Goal: Transaction & Acquisition: Register for event/course

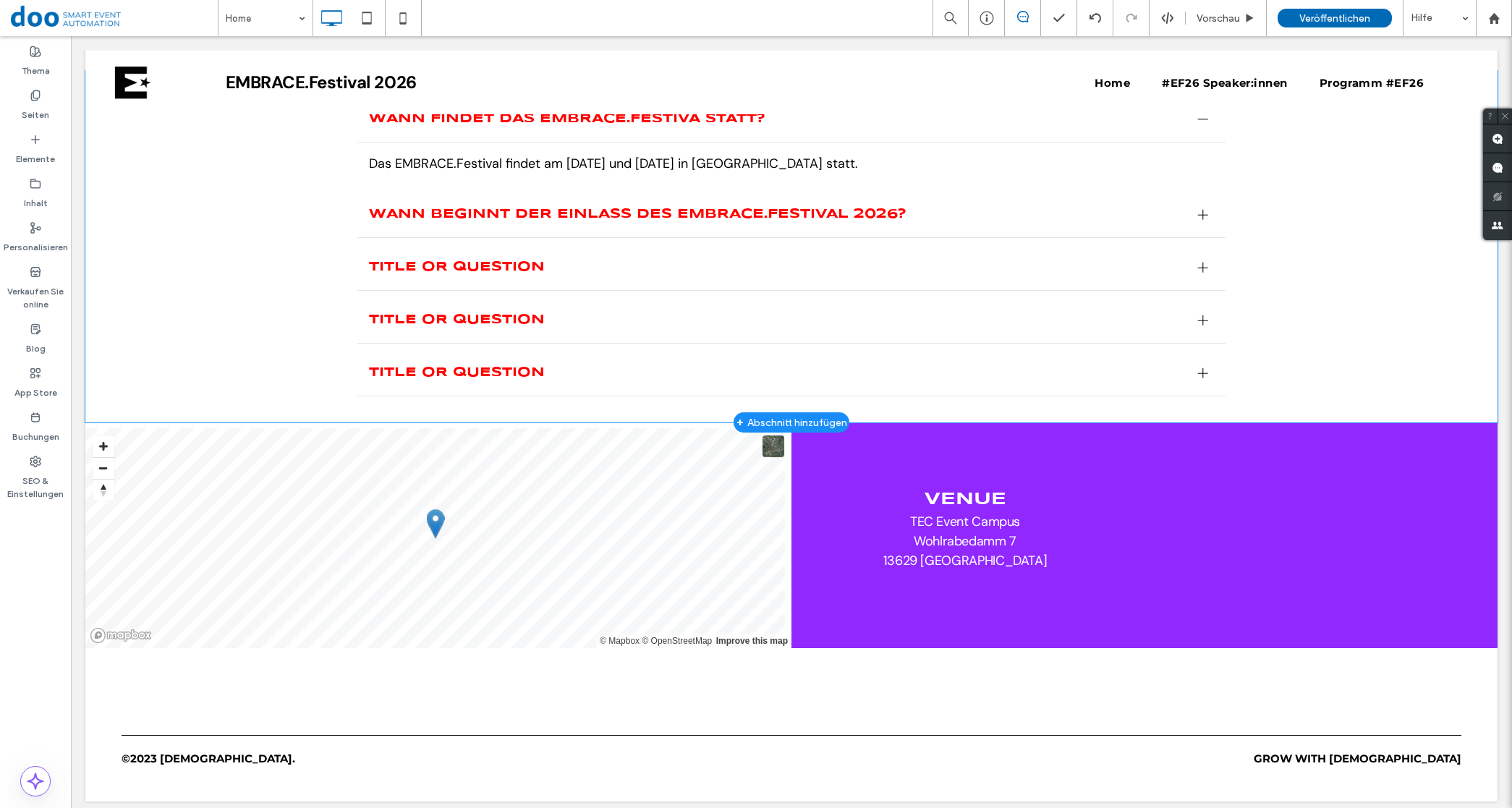
scroll to position [2353, 0]
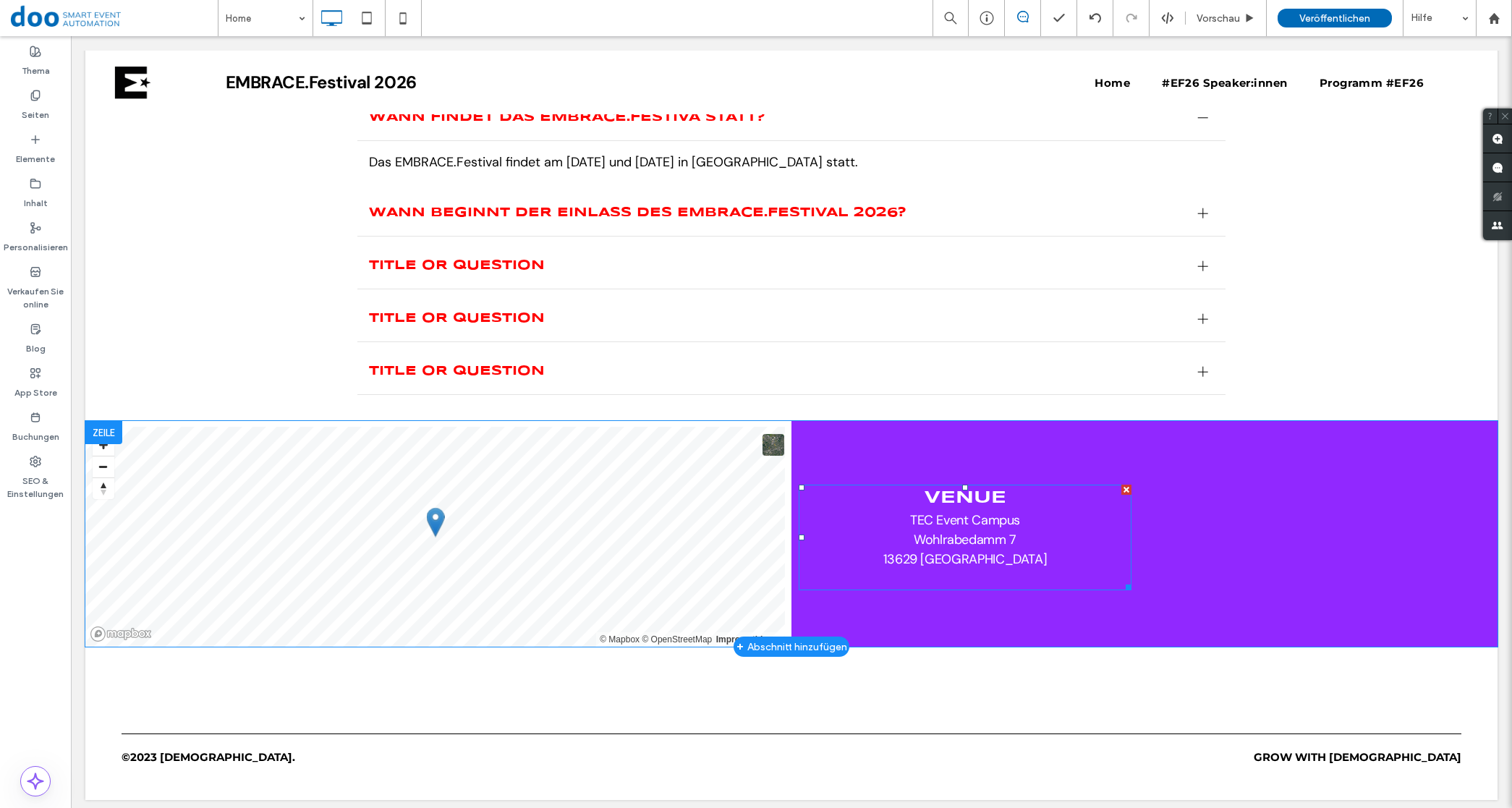
click at [1009, 511] on span "TEC Event Campus" at bounding box center [965, 519] width 110 height 17
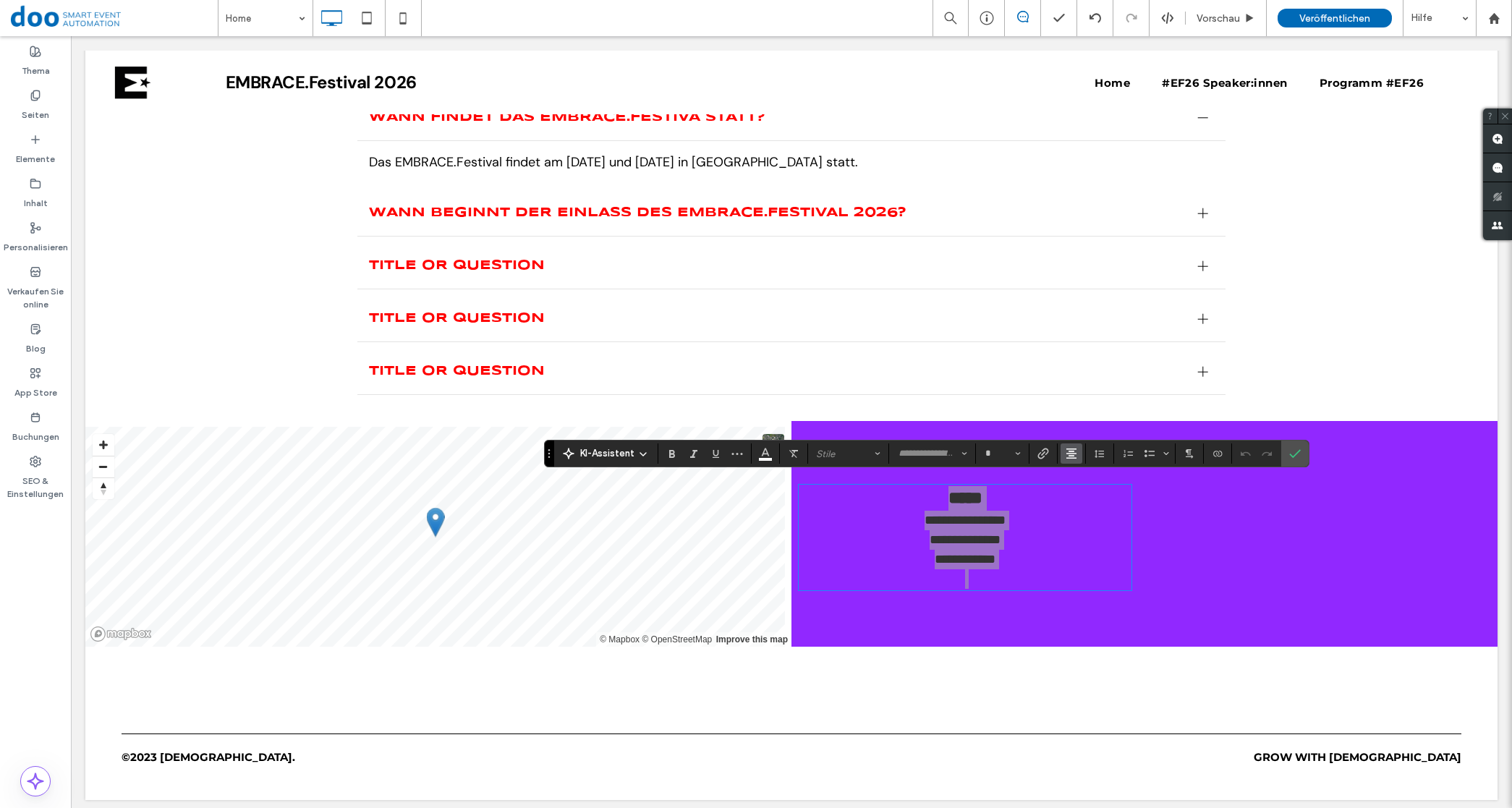
click at [1079, 453] on button "Ausrichtung" at bounding box center [1071, 453] width 21 height 21
click at [1086, 496] on icon "ui.textEditor.alignment.center" at bounding box center [1082, 498] width 12 height 12
click at [1026, 622] on div "**********" at bounding box center [1144, 533] width 706 height 225
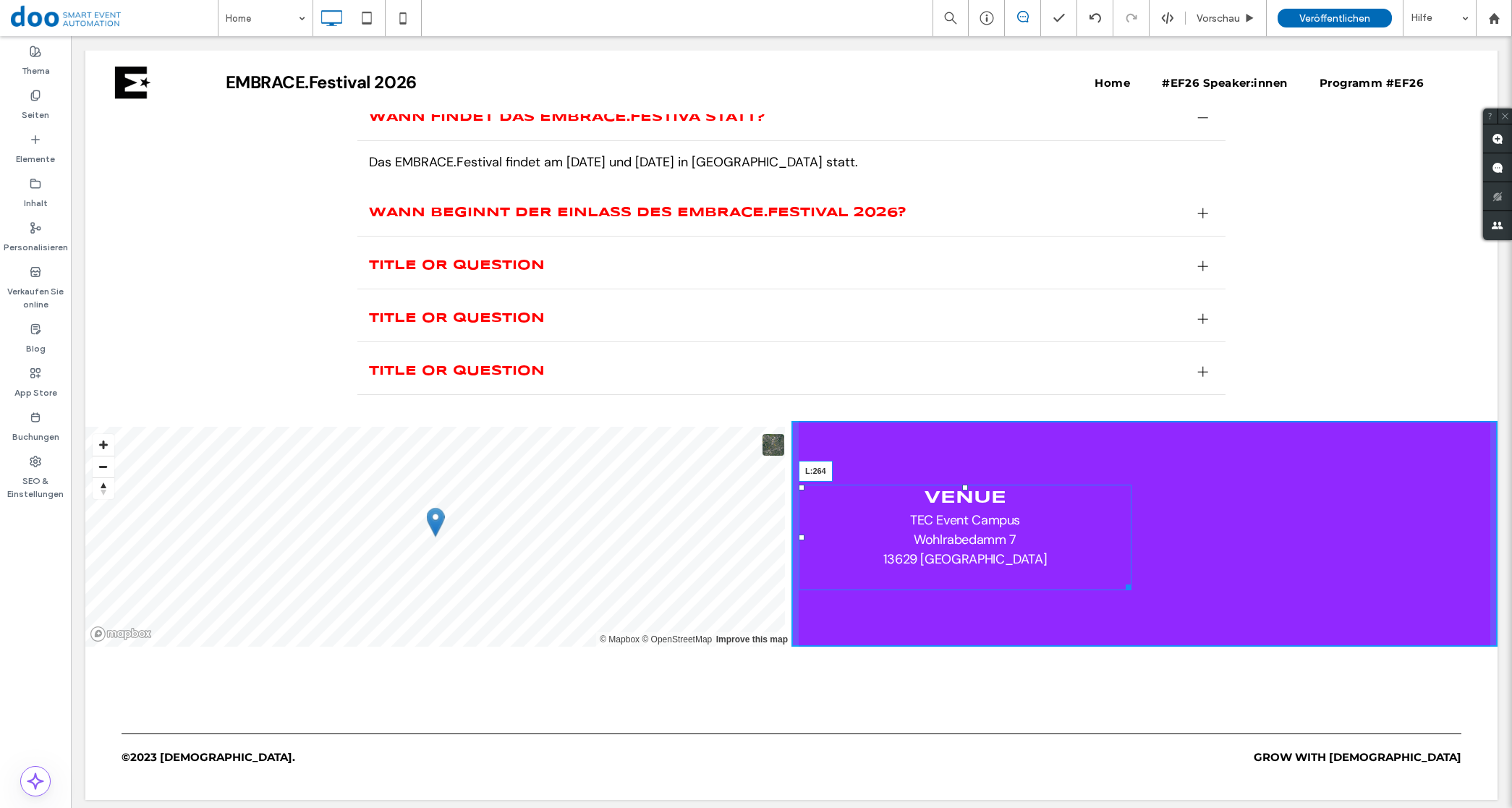
drag, startPoint x: 793, startPoint y: 527, endPoint x: 984, endPoint y: 540, distance: 191.4
click at [984, 540] on div "Venue [GEOGRAPHIC_DATA] [STREET_ADDRESS] L:264" at bounding box center [965, 537] width 333 height 105
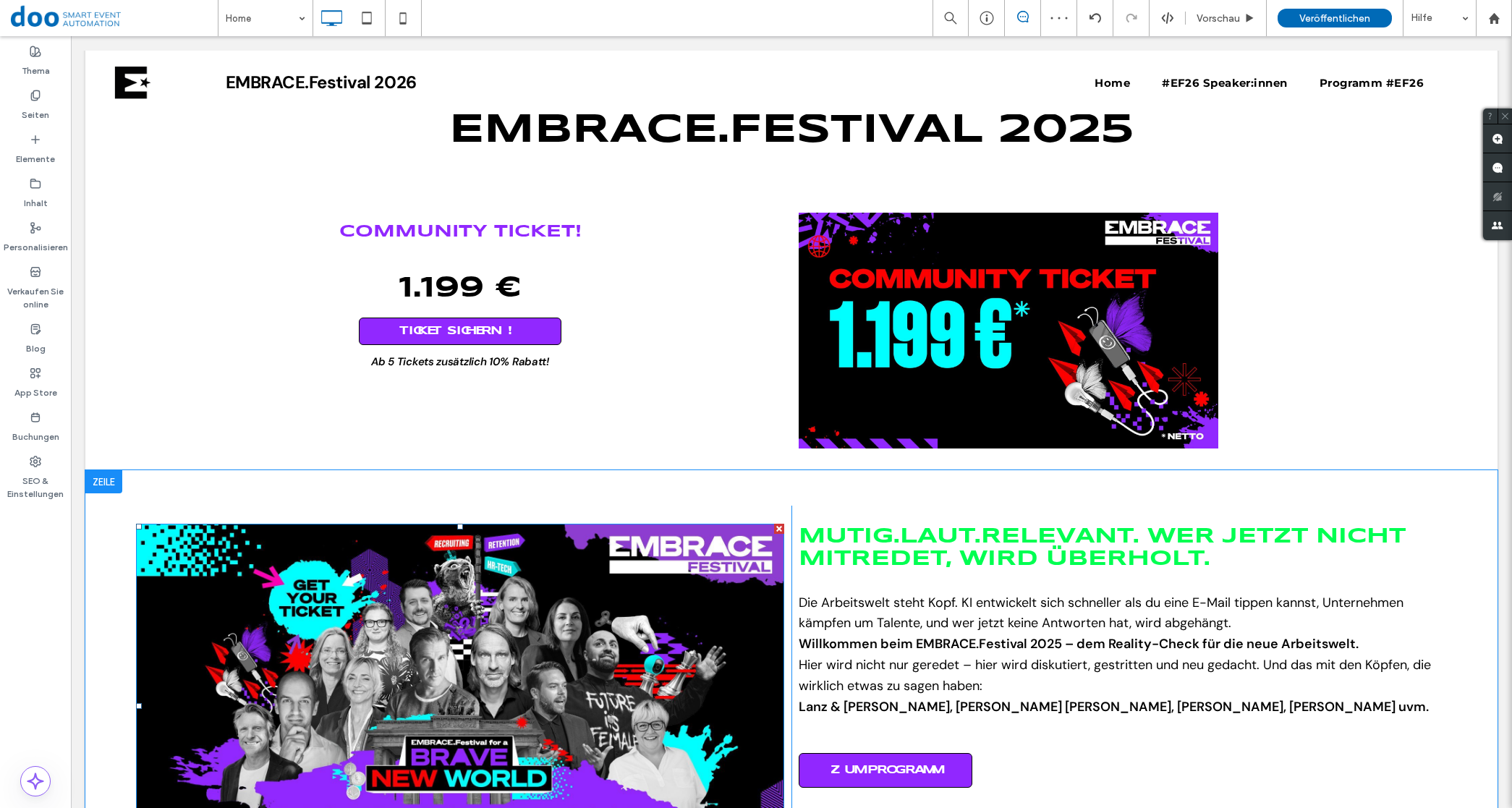
scroll to position [546, 0]
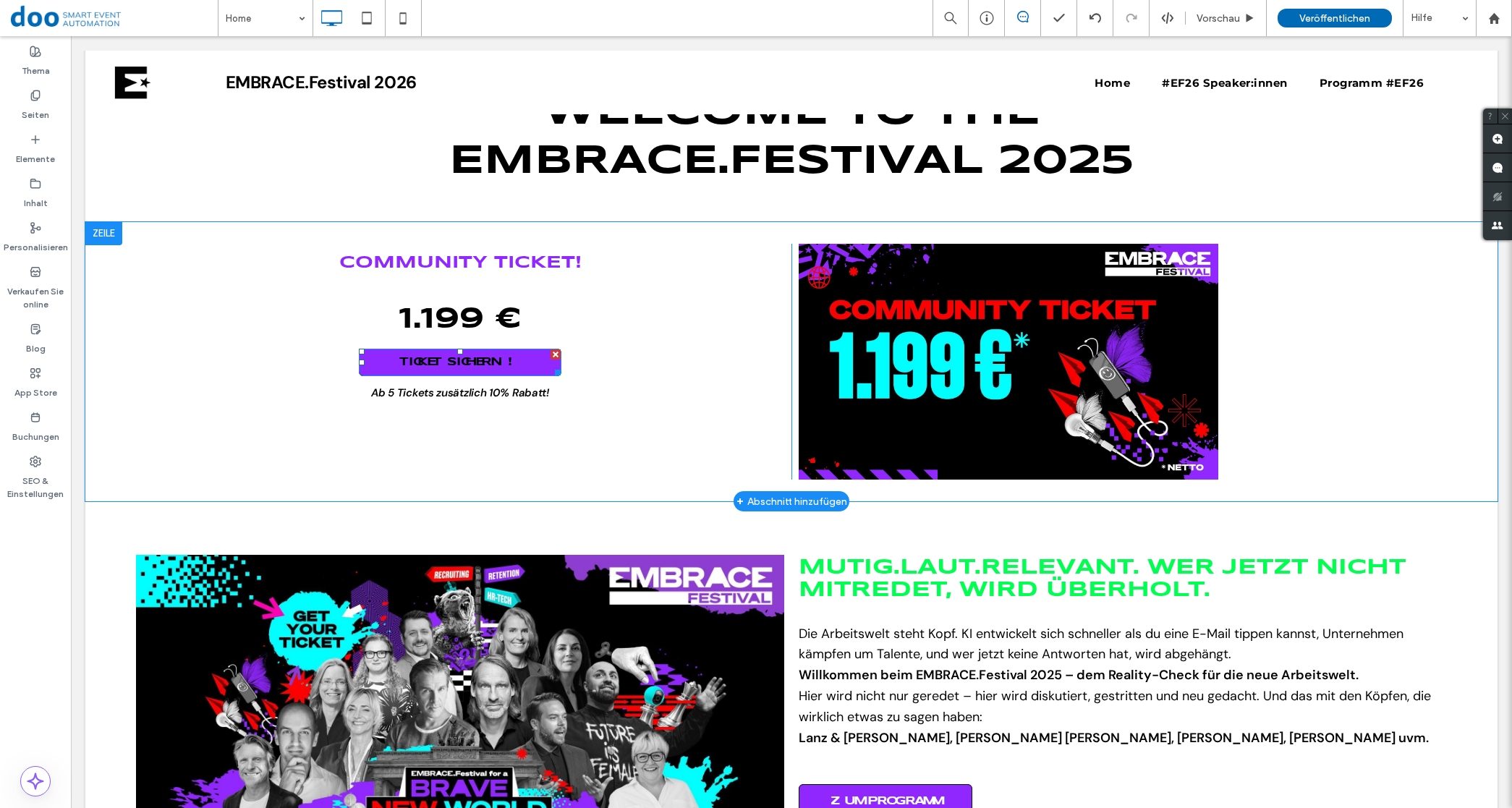
click at [548, 361] on link "TICKET SICHERN!" at bounding box center [460, 362] width 202 height 27
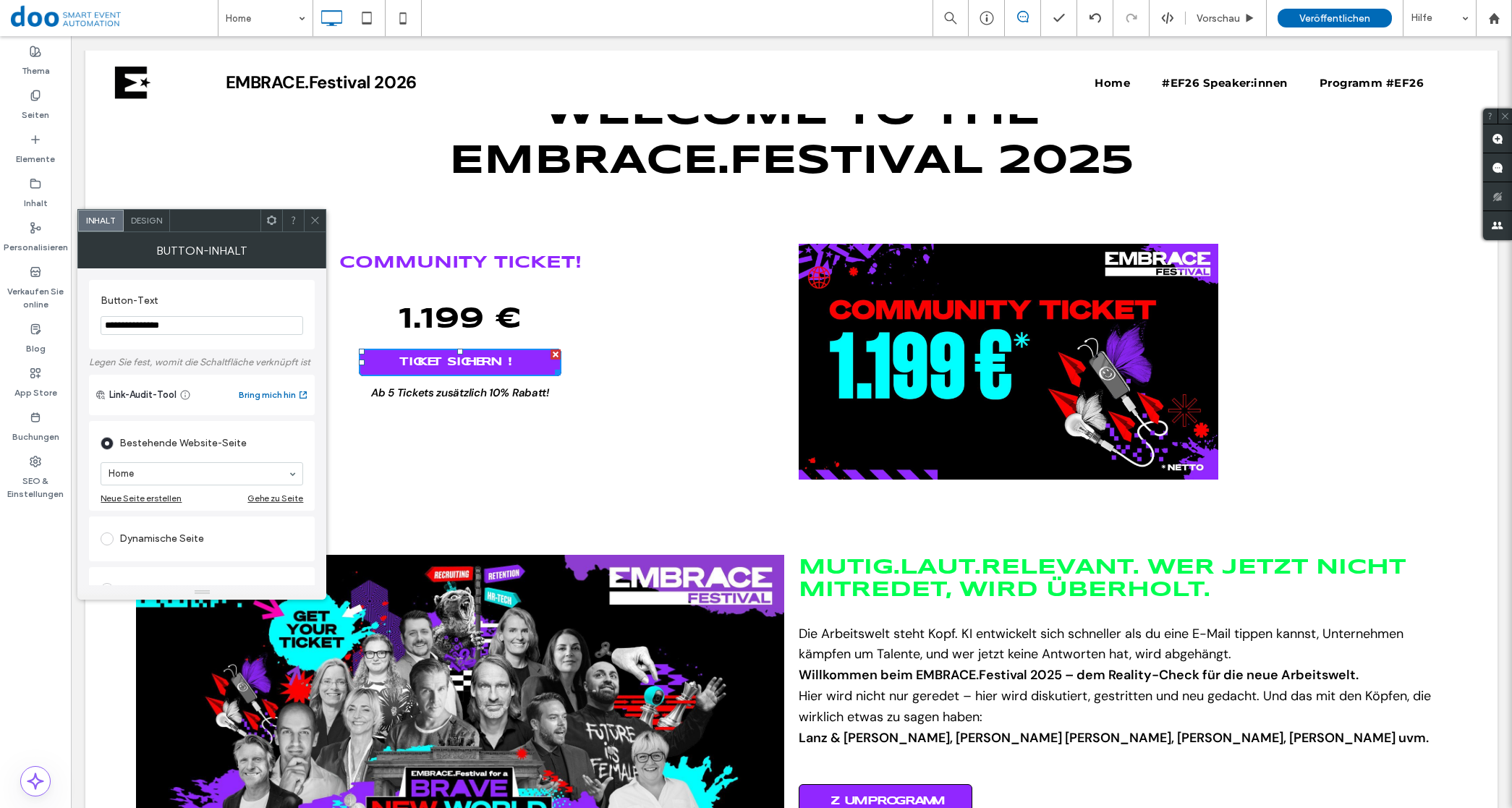
click at [149, 217] on span "Design" at bounding box center [147, 220] width 31 height 11
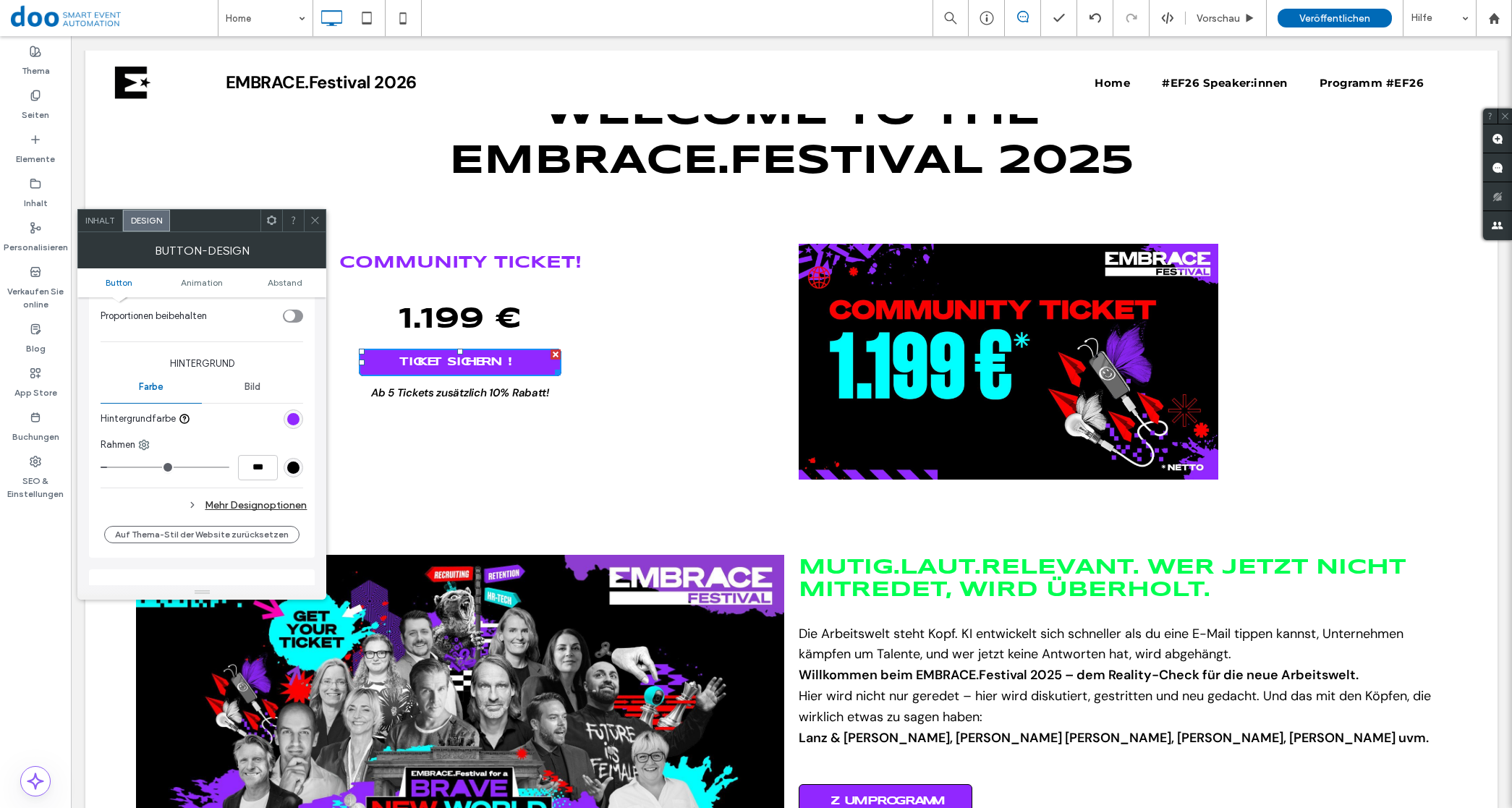
scroll to position [361, 0]
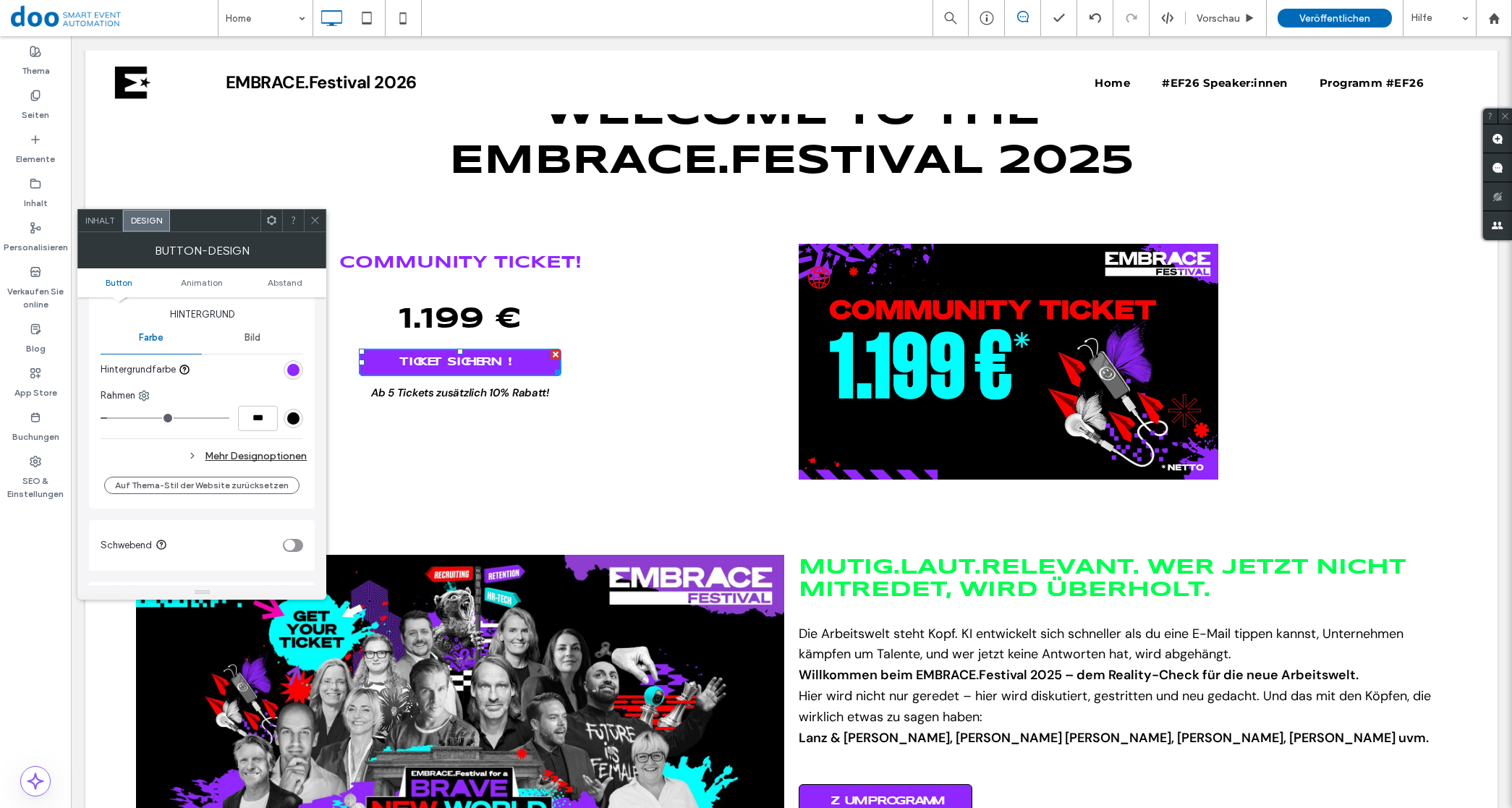
type input "*"
type input "***"
drag, startPoint x: 110, startPoint y: 416, endPoint x: 67, endPoint y: 415, distance: 43.0
type input "*"
click at [100, 417] on input "range" at bounding box center [165, 418] width 128 height 2
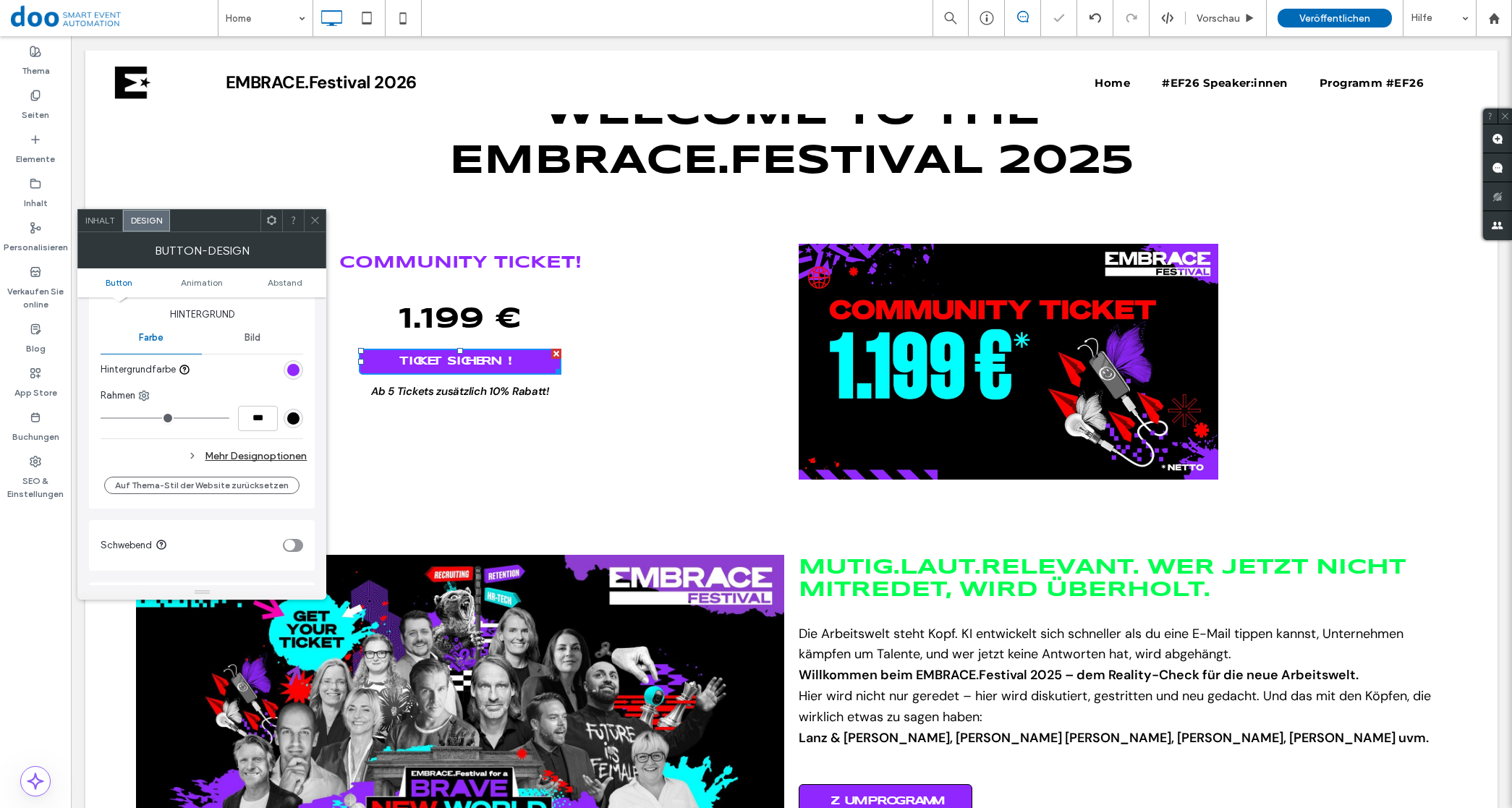
click at [547, 444] on div "COMMUNITY TICKET! 1.199 € TICKET SICHERN! Ab 5 Tickets zusätzlich 10% Rabatt! C…" at bounding box center [459, 361] width 663 height 235
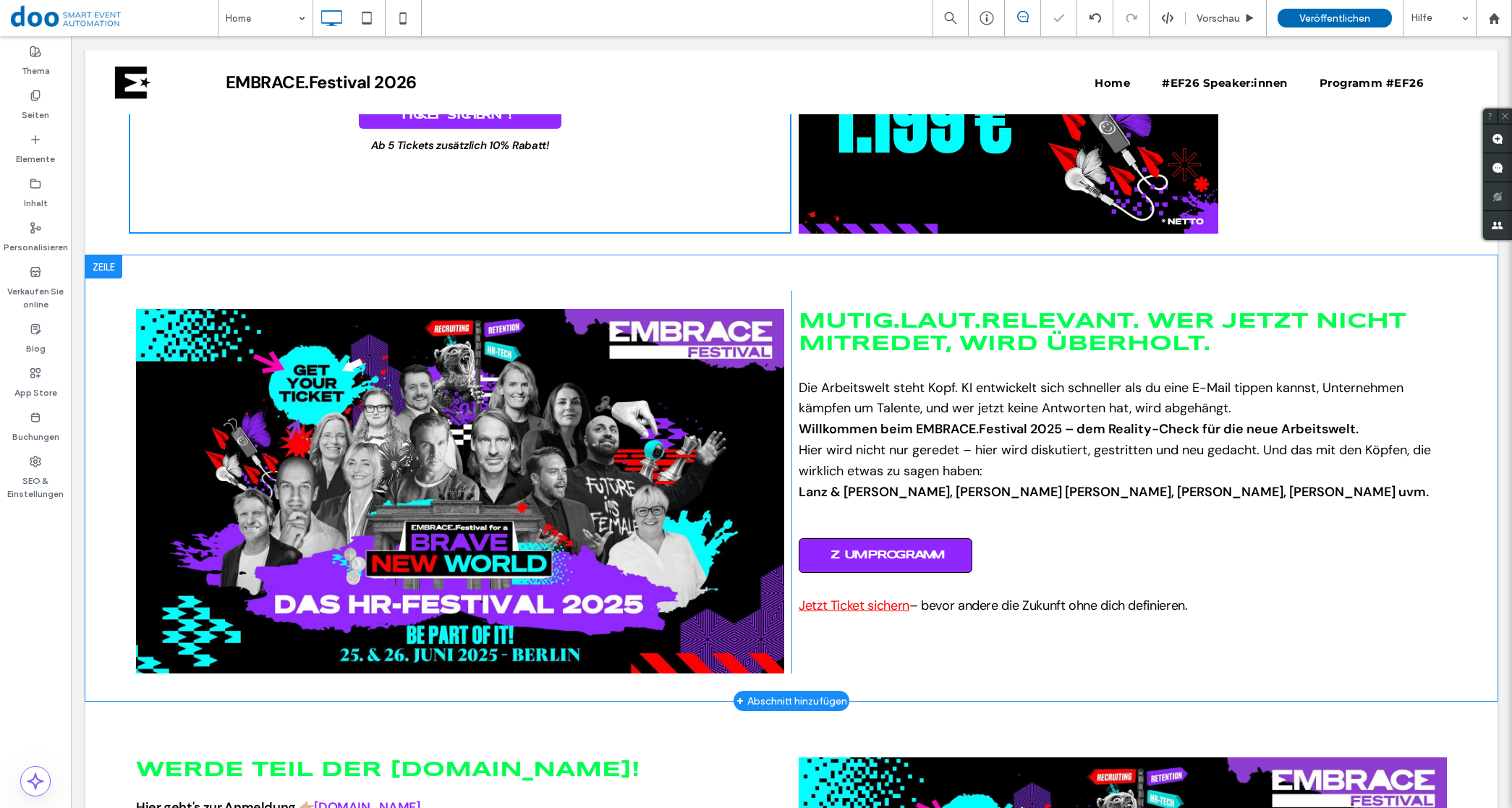
scroll to position [817, 0]
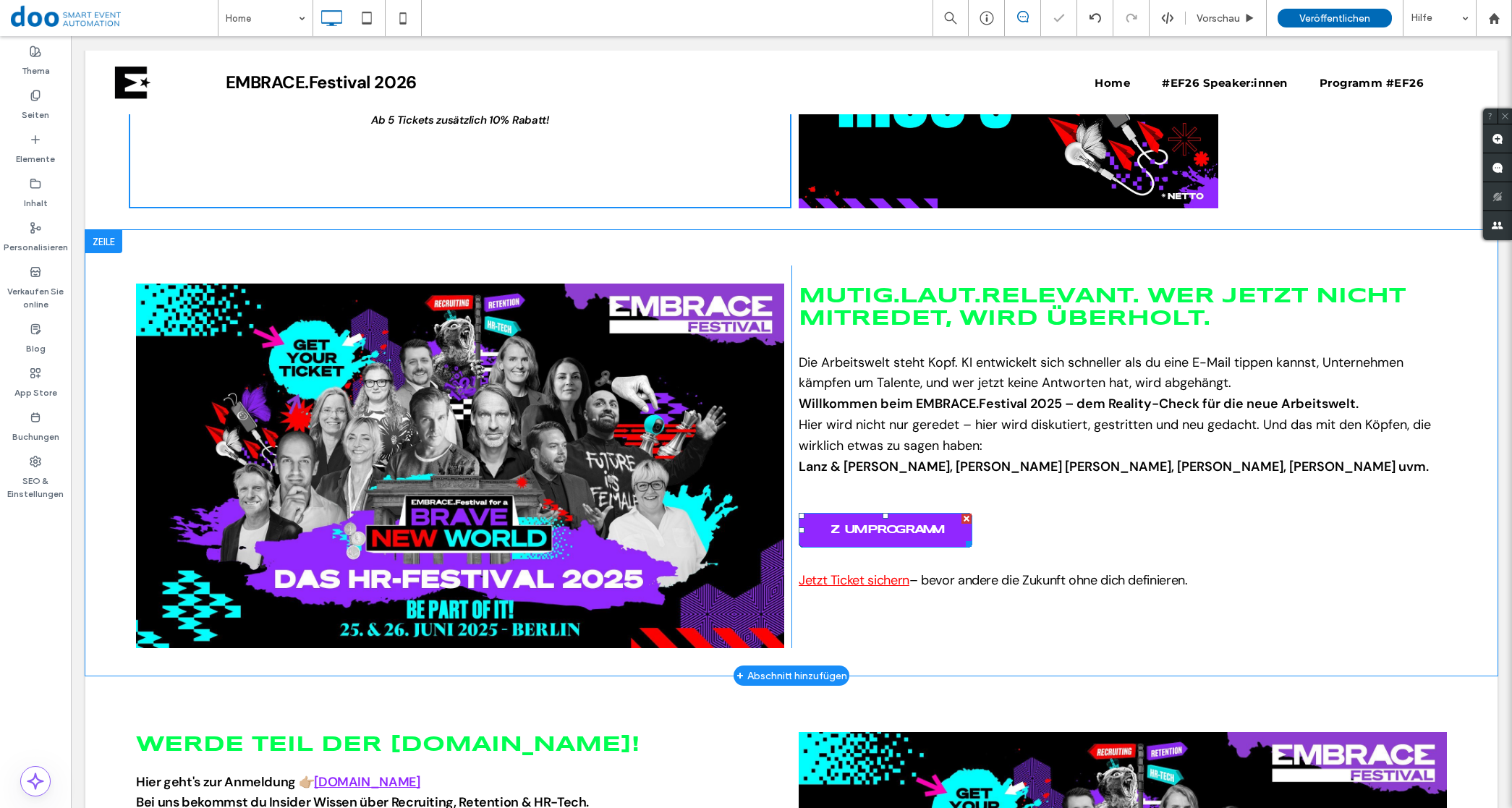
click at [873, 536] on span "ZUM PROGRAMM" at bounding box center [885, 530] width 109 height 12
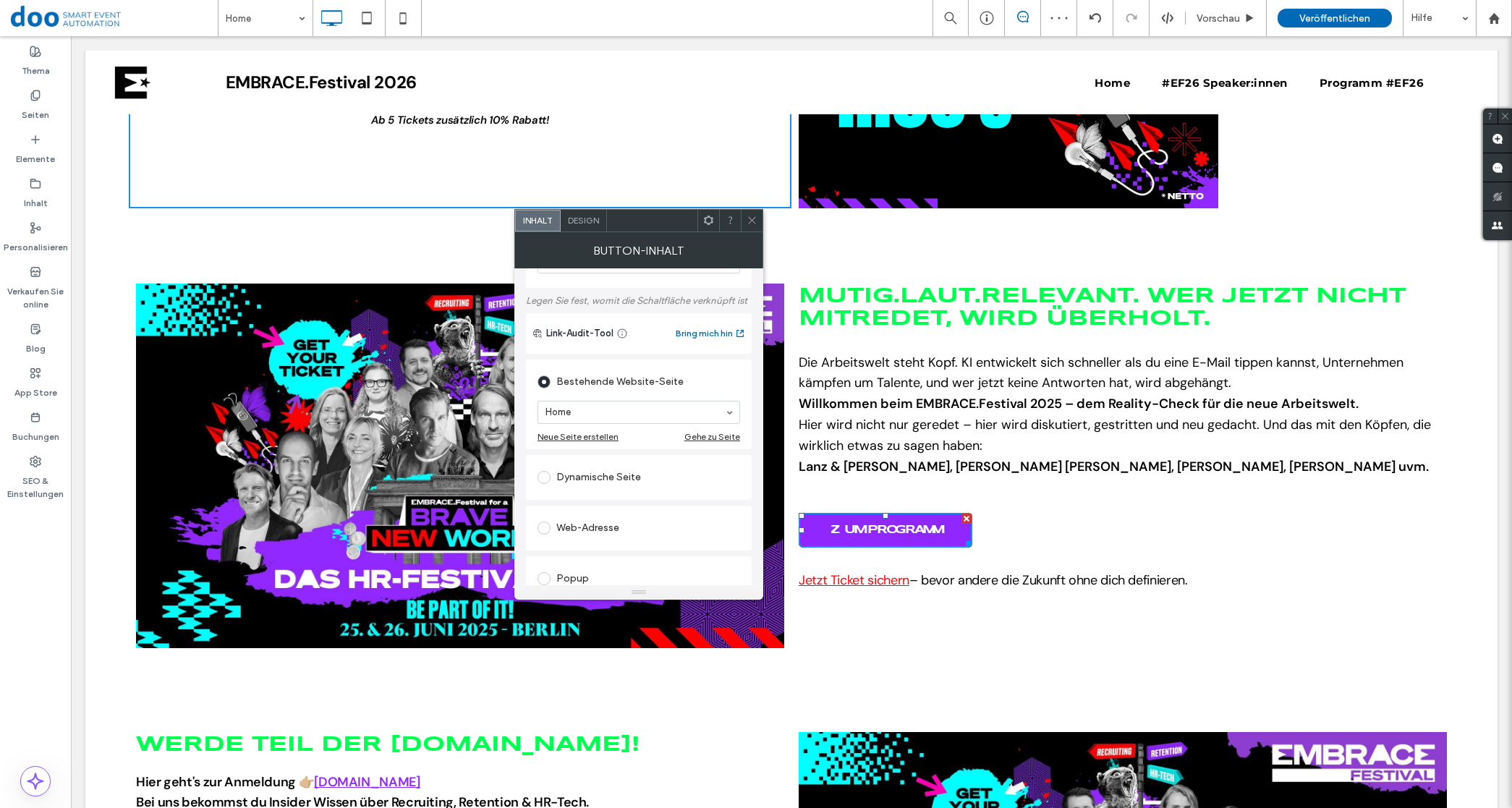
scroll to position [0, 0]
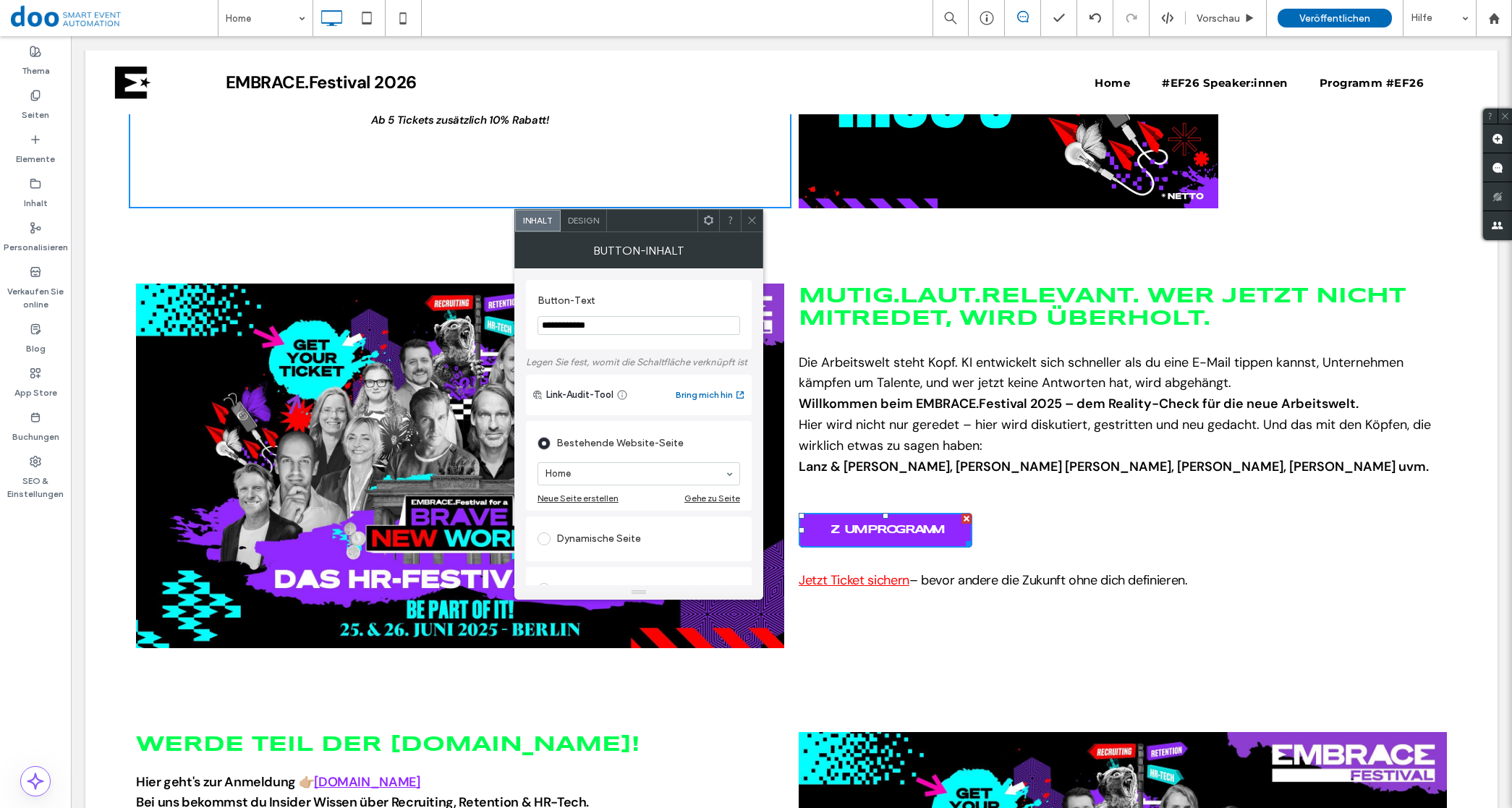
click at [584, 229] on div "Design" at bounding box center [584, 221] width 46 height 21
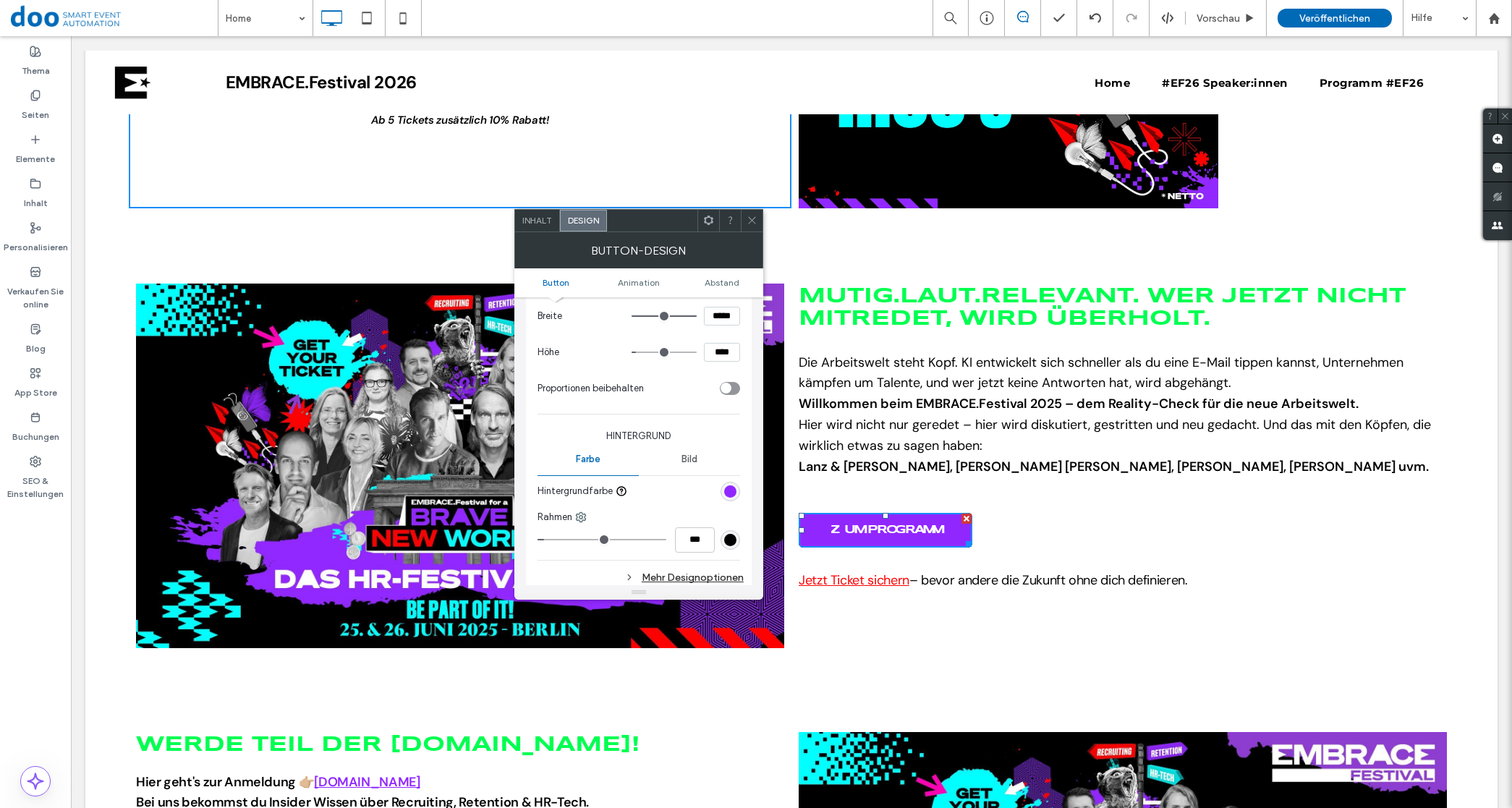
scroll to position [272, 0]
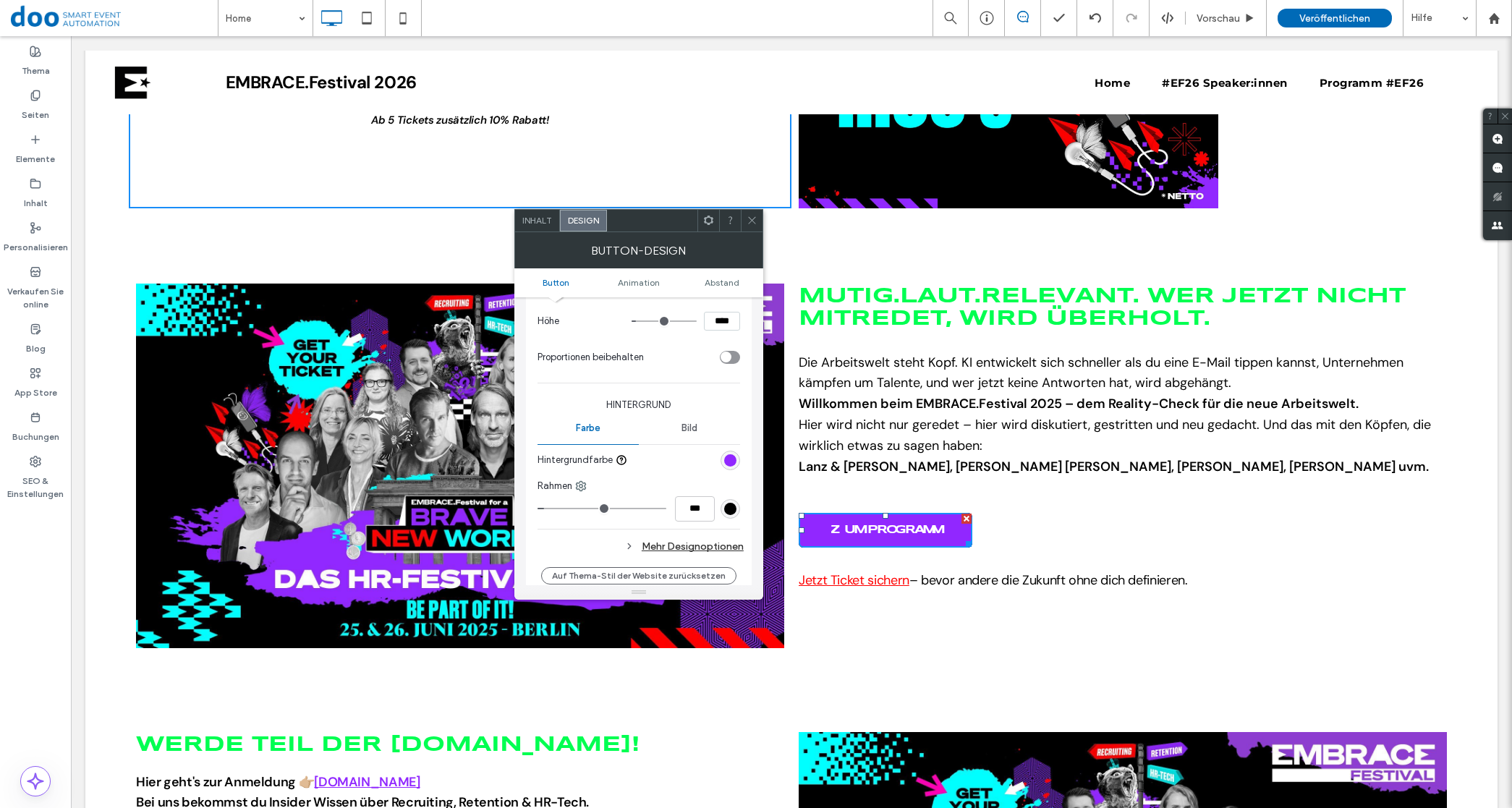
type input "*"
type input "***"
drag, startPoint x: 547, startPoint y: 510, endPoint x: 516, endPoint y: 510, distance: 31.0
type input "*"
click at [537, 509] on input "range" at bounding box center [602, 508] width 128 height 2
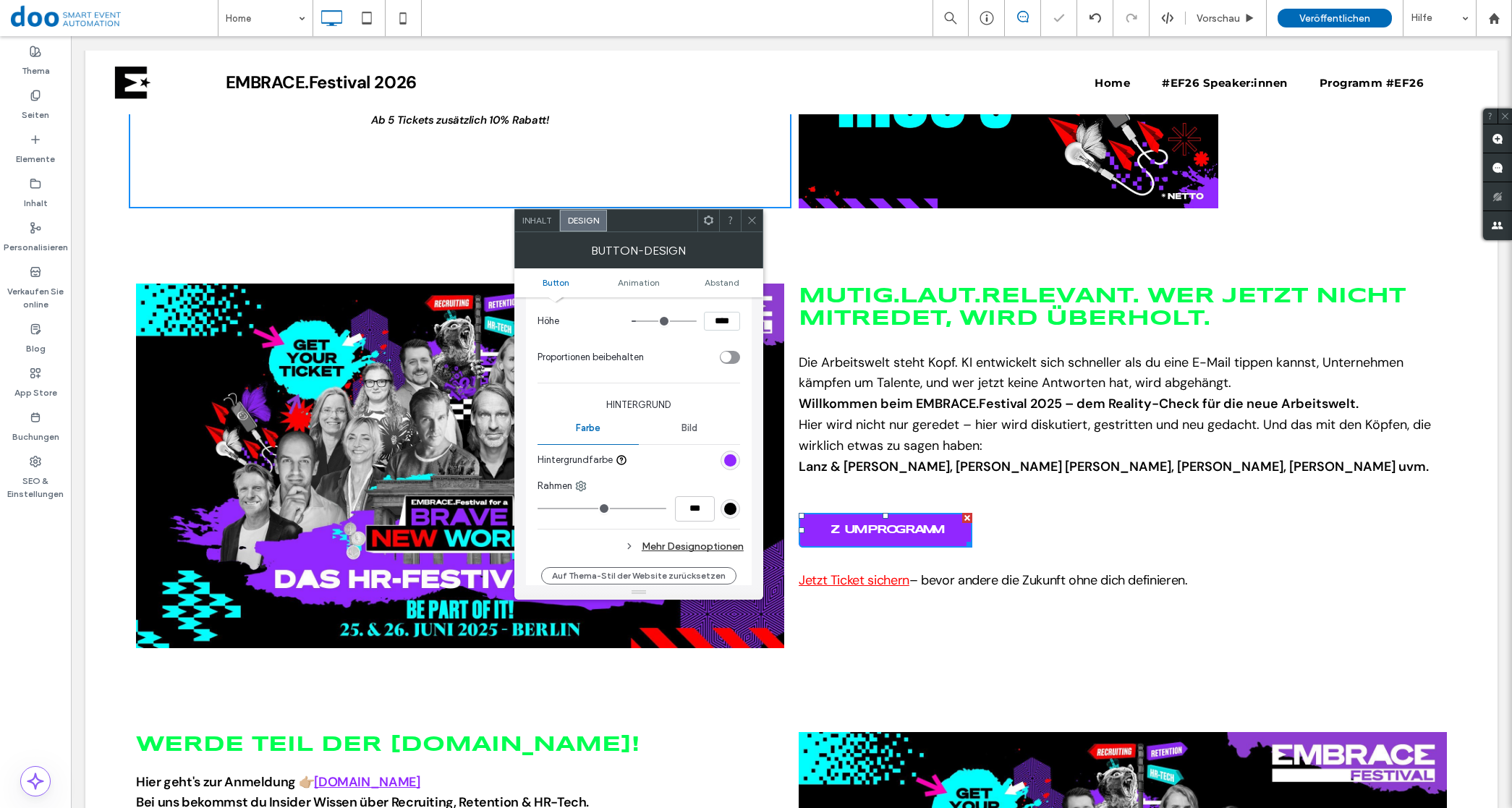
click at [1137, 529] on div "MUTIG.LAUT.RELEVANT. WER JETZT NICHT MITREDET, WIRD ÜBERHOLT. Die Arbeitswelt s…" at bounding box center [1122, 456] width 663 height 383
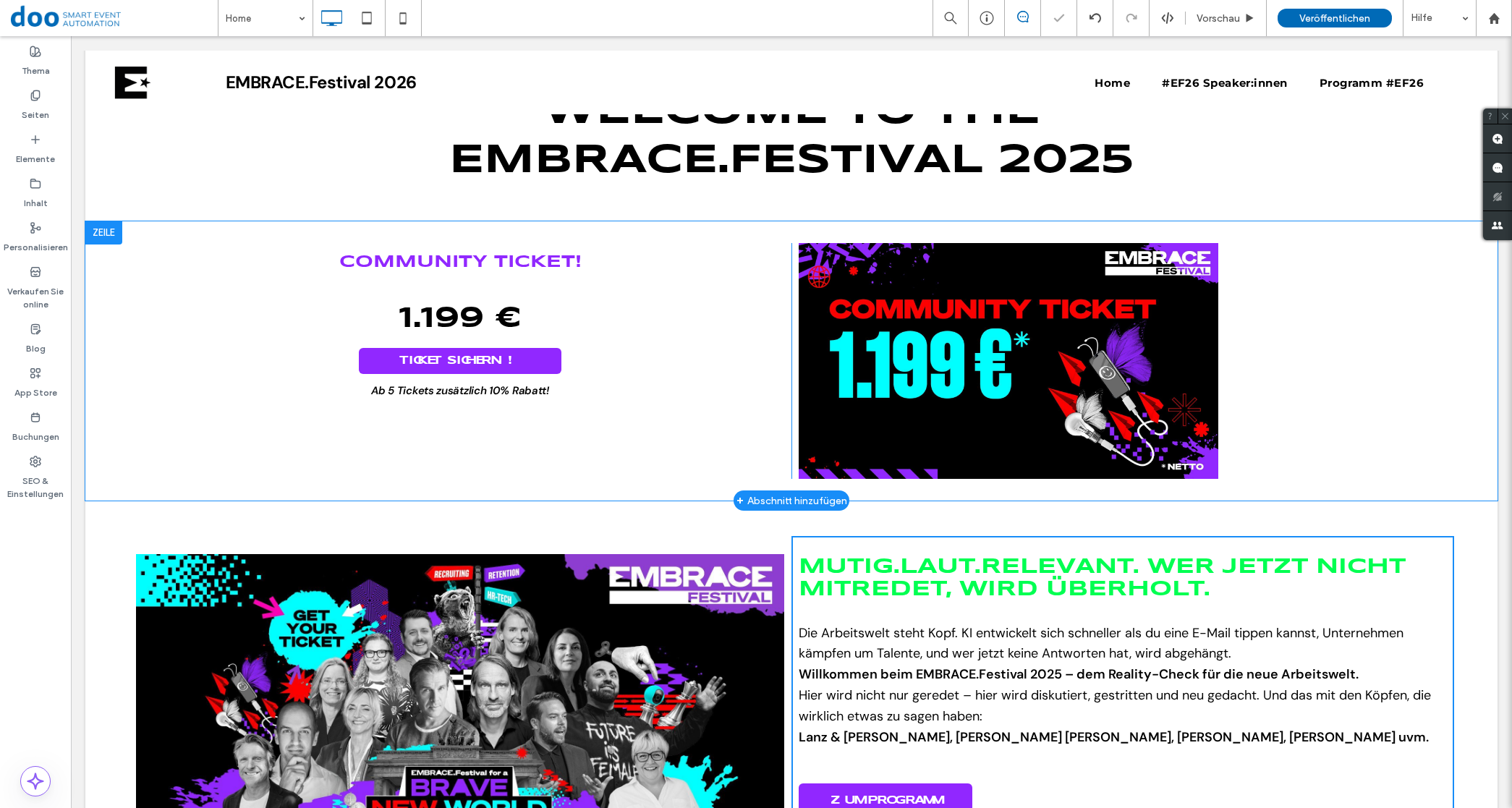
scroll to position [546, 0]
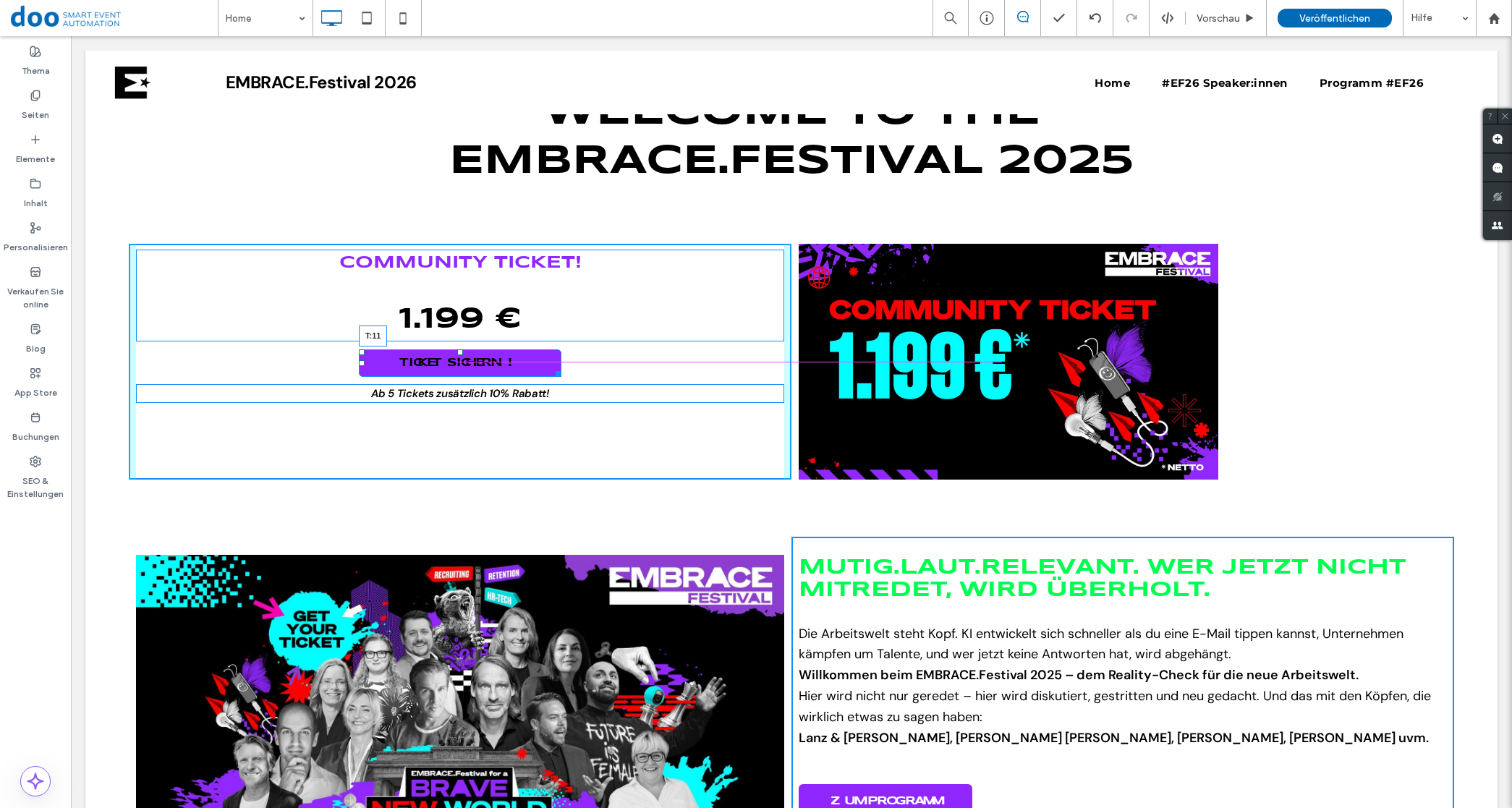
click at [459, 351] on div at bounding box center [459, 351] width 6 height 6
click at [547, 373] on div at bounding box center [551, 371] width 11 height 11
